Goal: Transaction & Acquisition: Download file/media

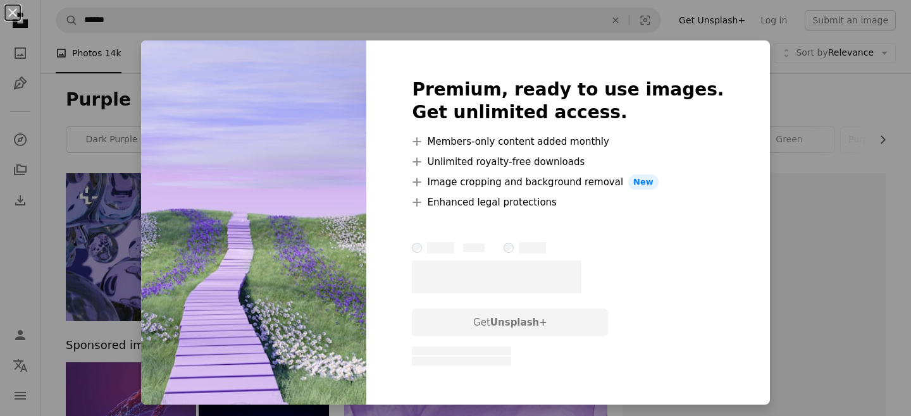
scroll to position [1155, 0]
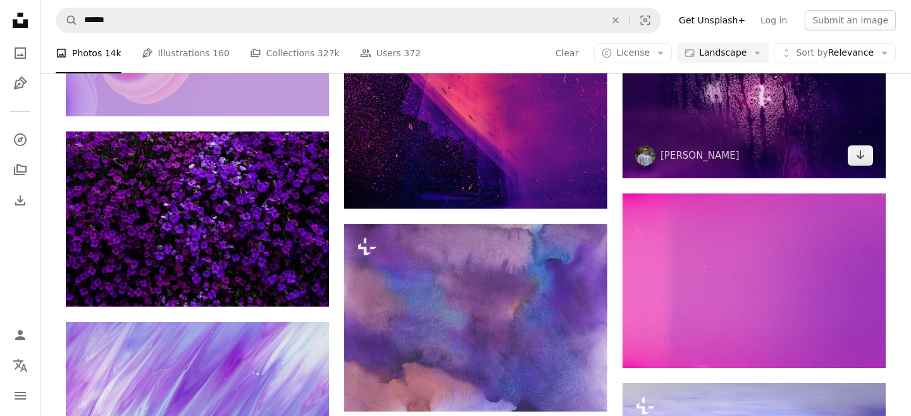
scroll to position [864, 0]
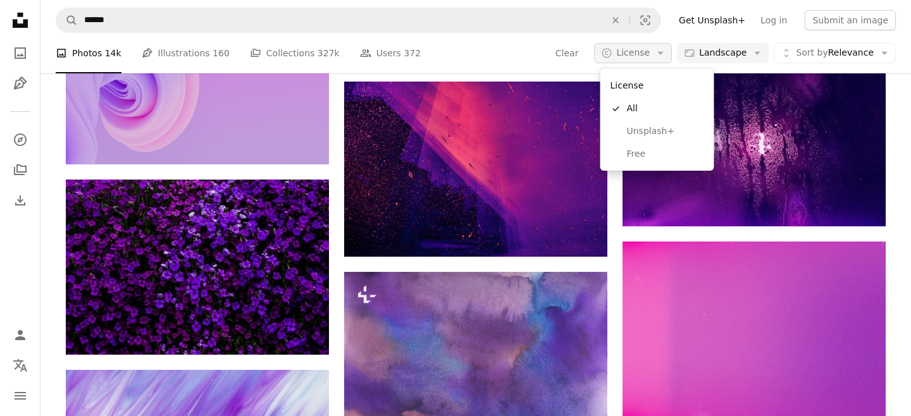
click at [644, 56] on span "License" at bounding box center [633, 52] width 34 height 10
click at [638, 144] on link "Free" at bounding box center [658, 154] width 104 height 23
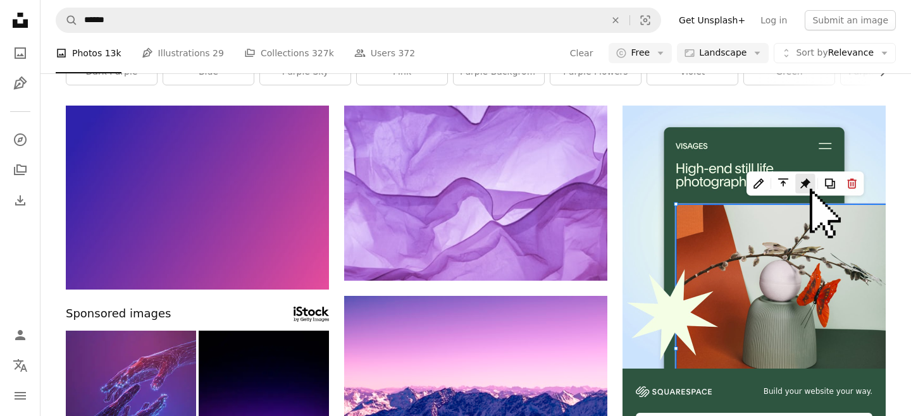
scroll to position [72, 0]
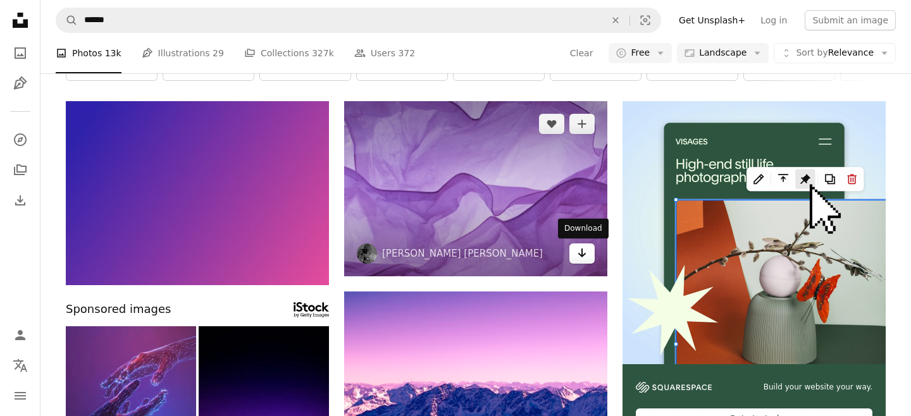
click at [581, 259] on icon "Arrow pointing down" at bounding box center [582, 252] width 10 height 15
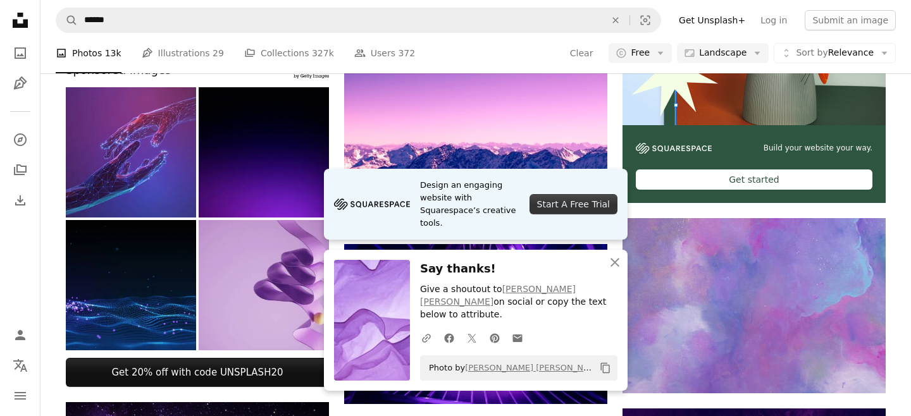
scroll to position [339, 0]
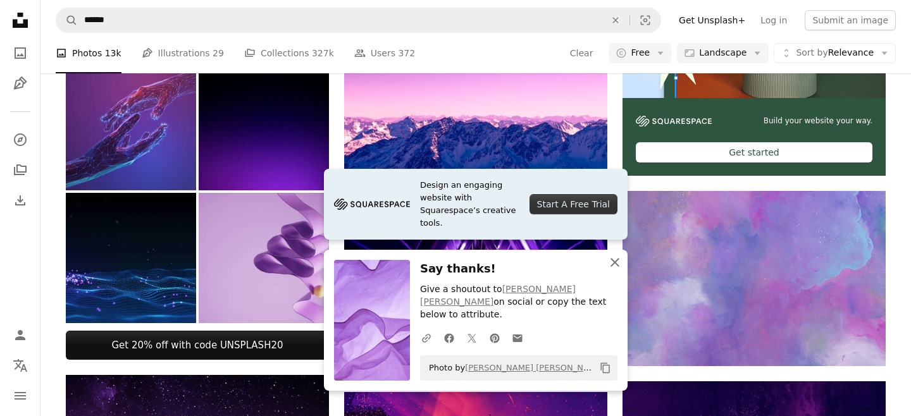
click at [612, 275] on button "An X shape Close" at bounding box center [614, 262] width 25 height 25
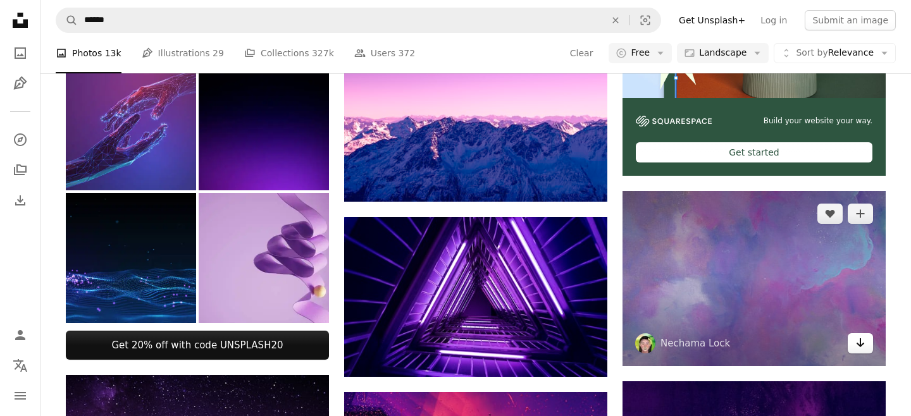
click at [859, 347] on icon "Arrow pointing down" at bounding box center [860, 342] width 10 height 15
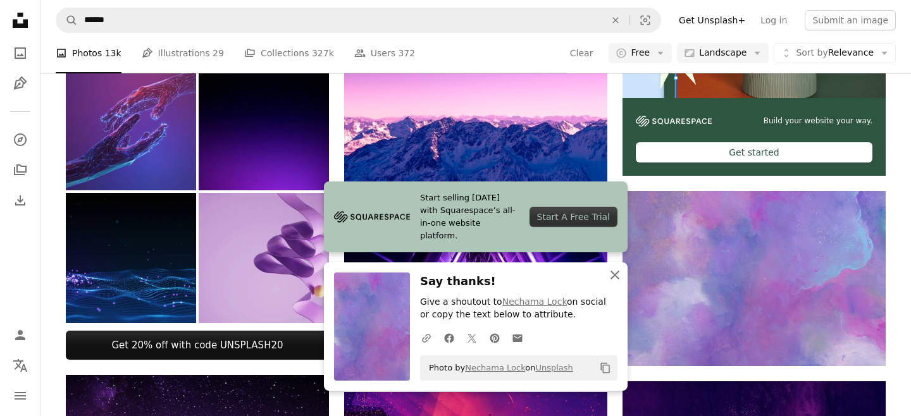
click at [618, 279] on icon "An X shape" at bounding box center [614, 275] width 15 height 15
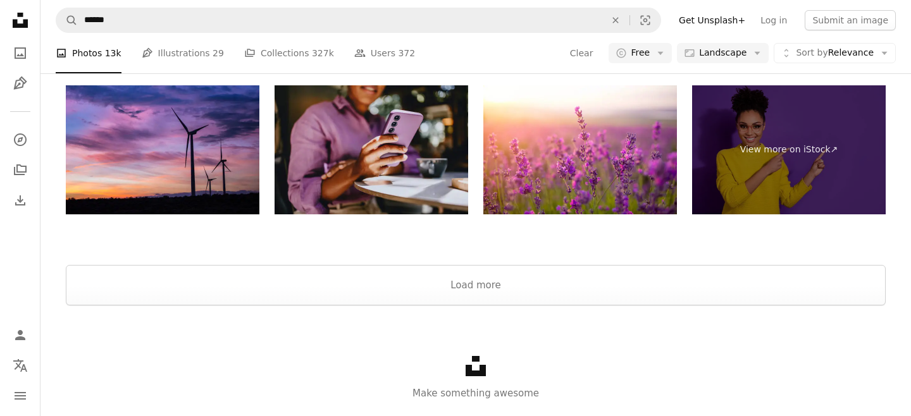
scroll to position [1809, 0]
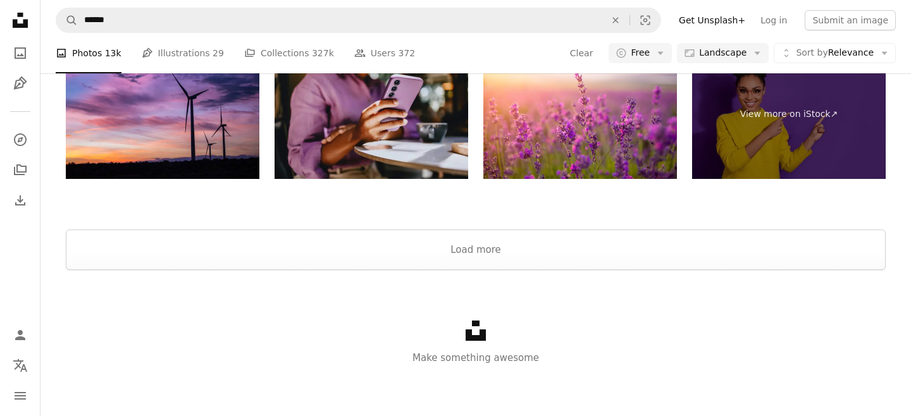
click at [559, 271] on div "Unsplash logo Make something awesome" at bounding box center [475, 343] width 871 height 146
click at [556, 258] on button "Load more" at bounding box center [476, 250] width 820 height 40
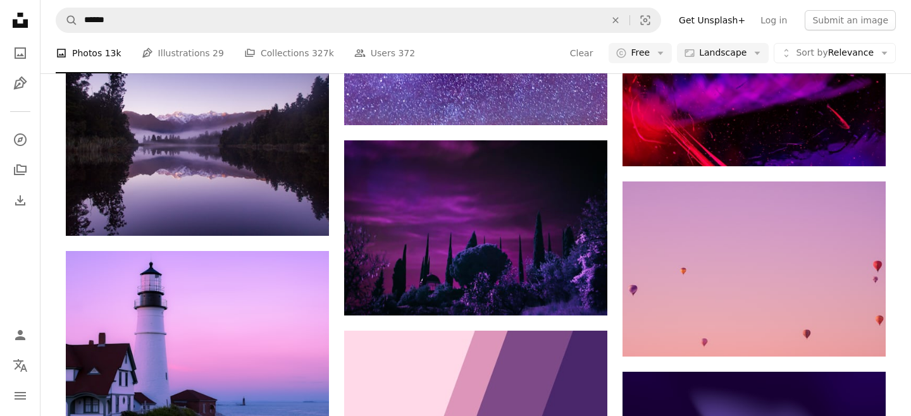
scroll to position [2227, 0]
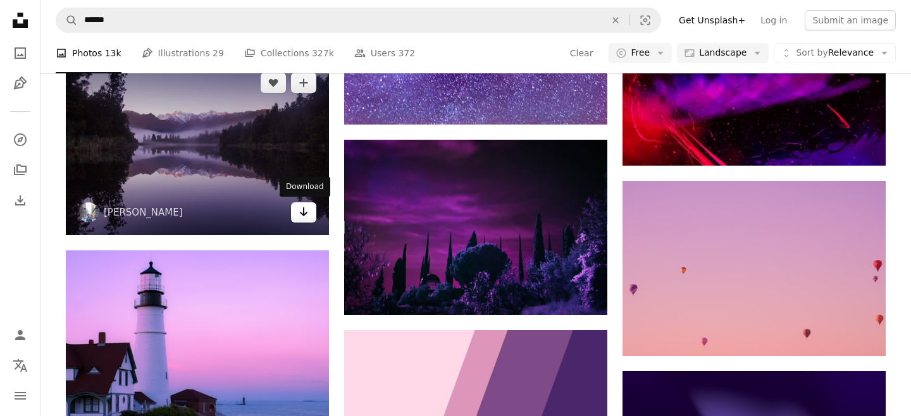
click at [301, 215] on icon "Arrow pointing down" at bounding box center [304, 211] width 10 height 15
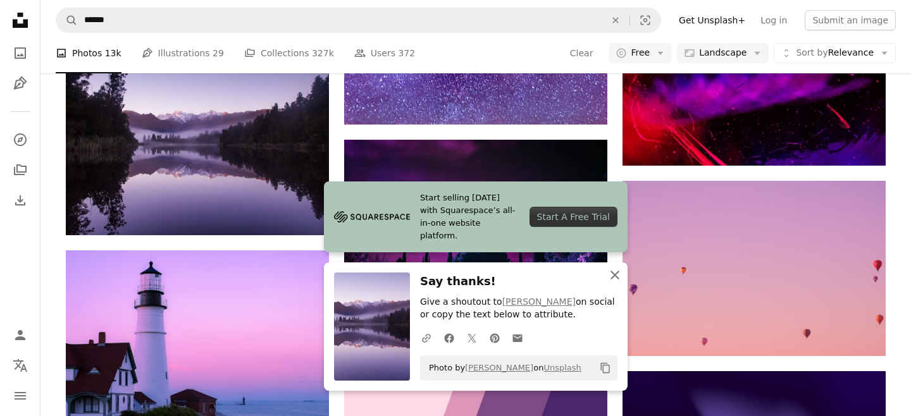
click at [616, 275] on icon "An X shape" at bounding box center [614, 275] width 15 height 15
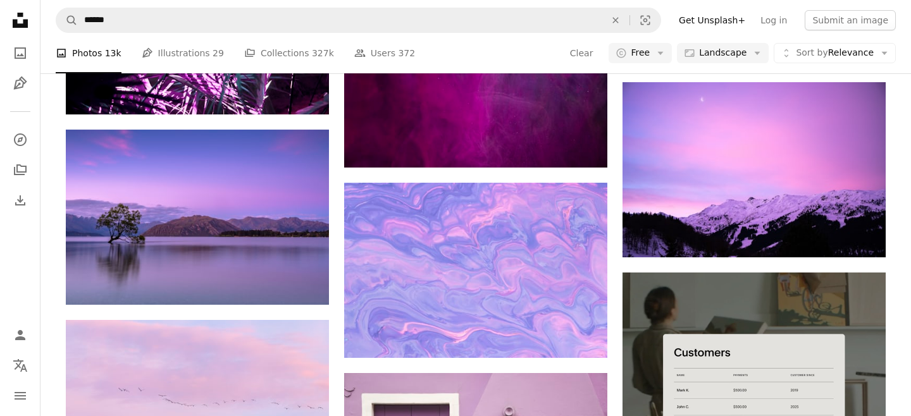
scroll to position [2919, 0]
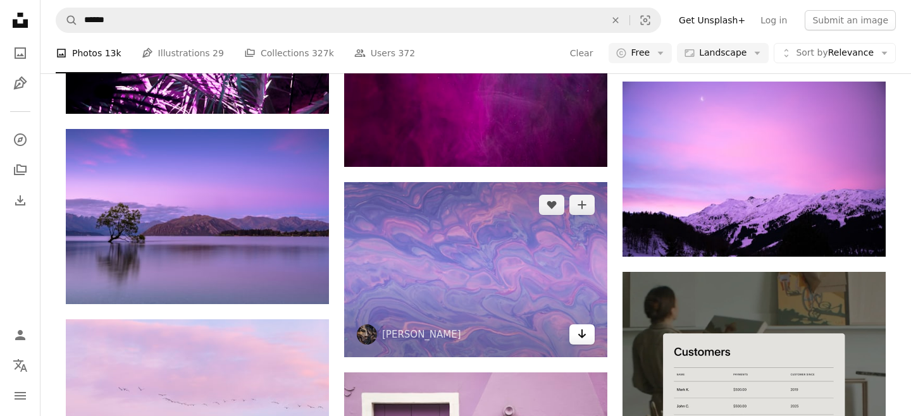
click at [583, 339] on icon "Arrow pointing down" at bounding box center [582, 333] width 10 height 15
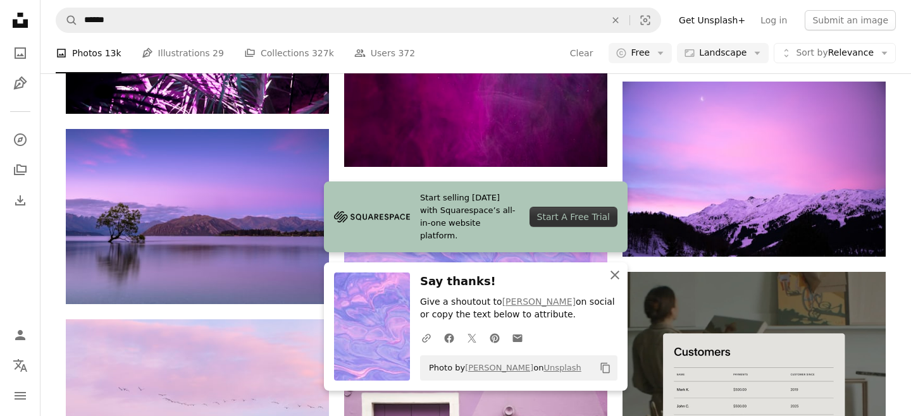
click at [615, 278] on icon "An X shape" at bounding box center [614, 275] width 15 height 15
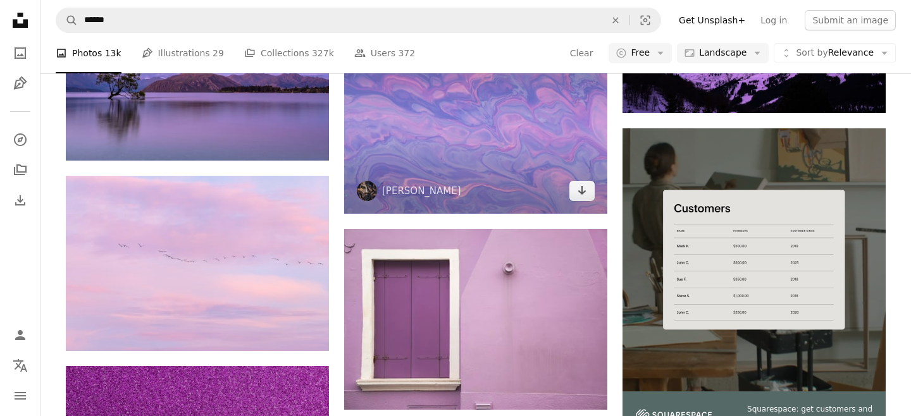
scroll to position [3079, 0]
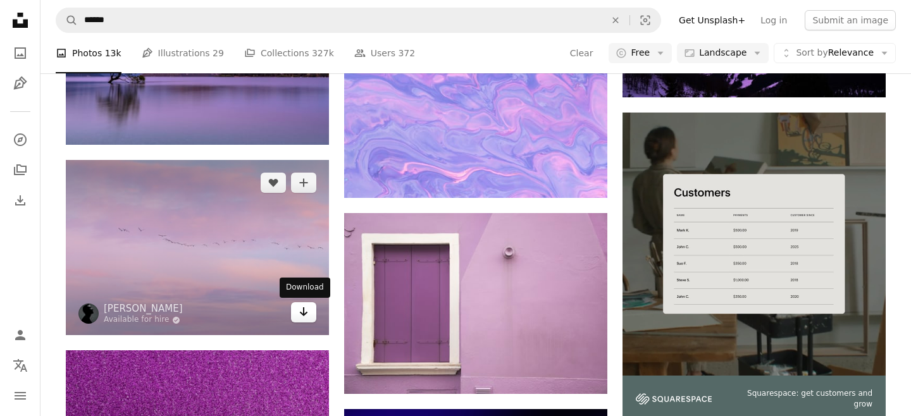
click at [295, 316] on link "Arrow pointing down" at bounding box center [303, 312] width 25 height 20
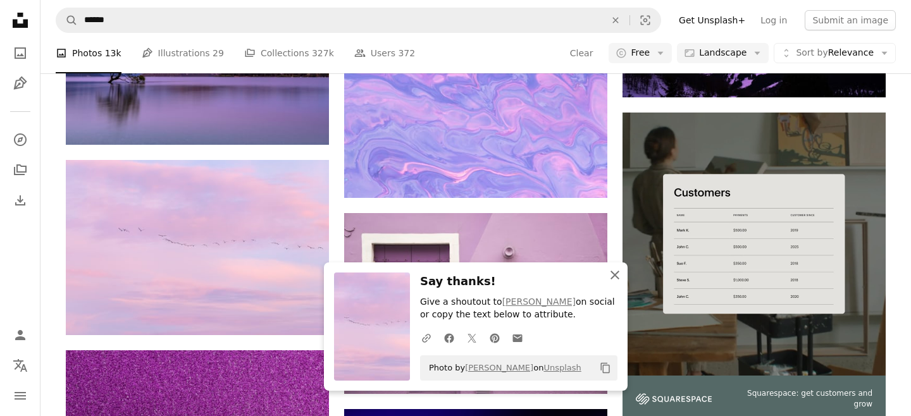
click at [613, 275] on icon "An X shape" at bounding box center [614, 275] width 15 height 15
